Goal: Find specific page/section: Find specific page/section

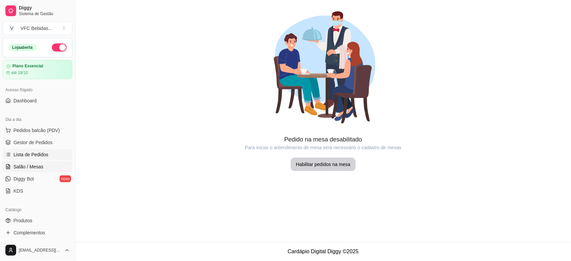
click at [17, 155] on span "Lista de Pedidos" at bounding box center [30, 154] width 35 height 7
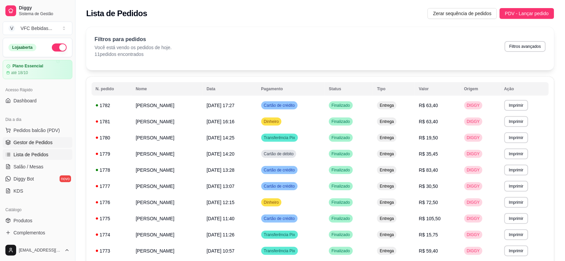
click at [20, 142] on span "Gestor de Pedidos" at bounding box center [32, 142] width 39 height 7
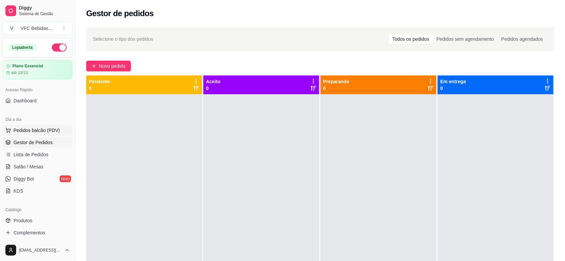
click at [22, 130] on span "Pedidos balcão (PDV)" at bounding box center [36, 130] width 46 height 7
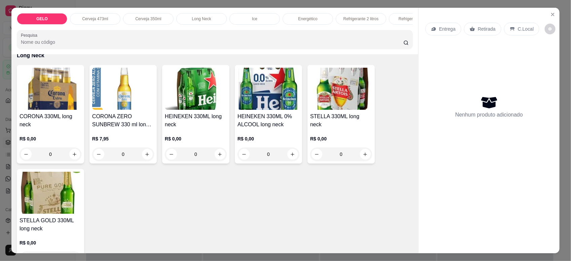
scroll to position [547, 0]
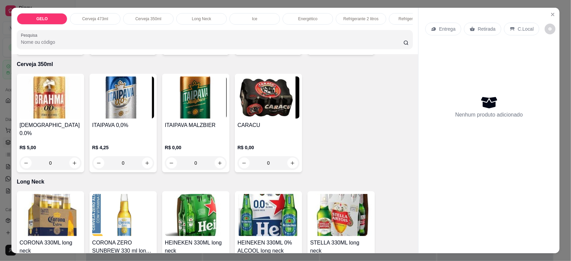
click at [42, 18] on p "GELO" at bounding box center [41, 18] width 11 height 5
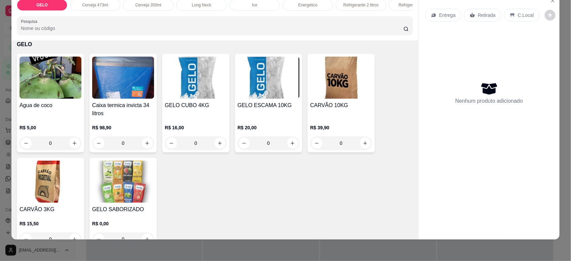
click at [0, 58] on html "Diggy Sistema de Gestão V VFC Bebidas ... Loja aberta Plano Essencial até 18/10…" at bounding box center [285, 130] width 571 height 261
